Goal: Task Accomplishment & Management: Manage account settings

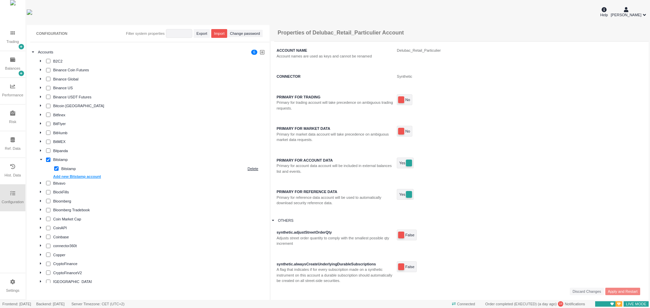
scroll to position [846, 0]
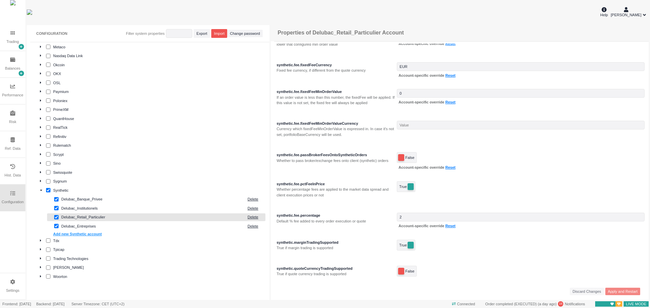
click at [15, 37] on div "Trading" at bounding box center [12, 37] width 25 height 26
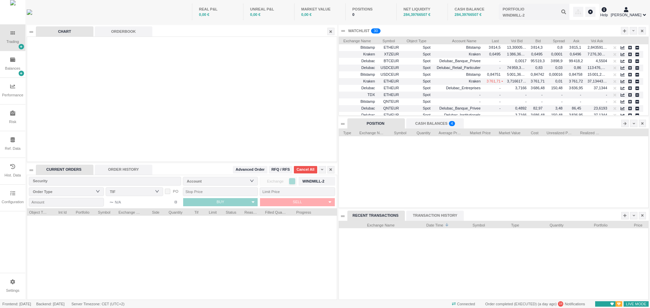
scroll to position [91, 309]
click at [194, 231] on div at bounding box center [182, 258] width 310 height 84
click at [121, 166] on div "ORDER HISTORY" at bounding box center [124, 170] width 58 height 10
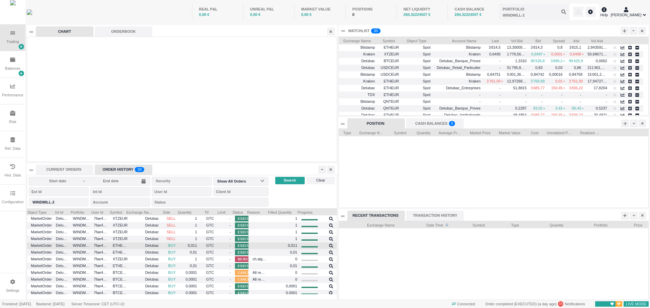
scroll to position [151, 0]
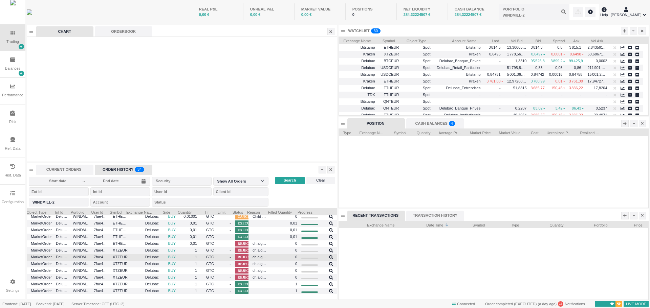
click at [218, 255] on span "-" at bounding box center [224, 257] width 13 height 8
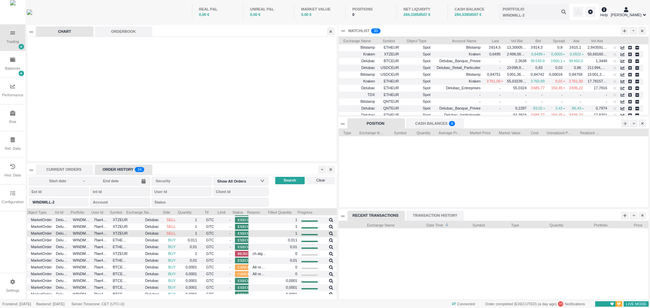
scroll to position [0, 0]
